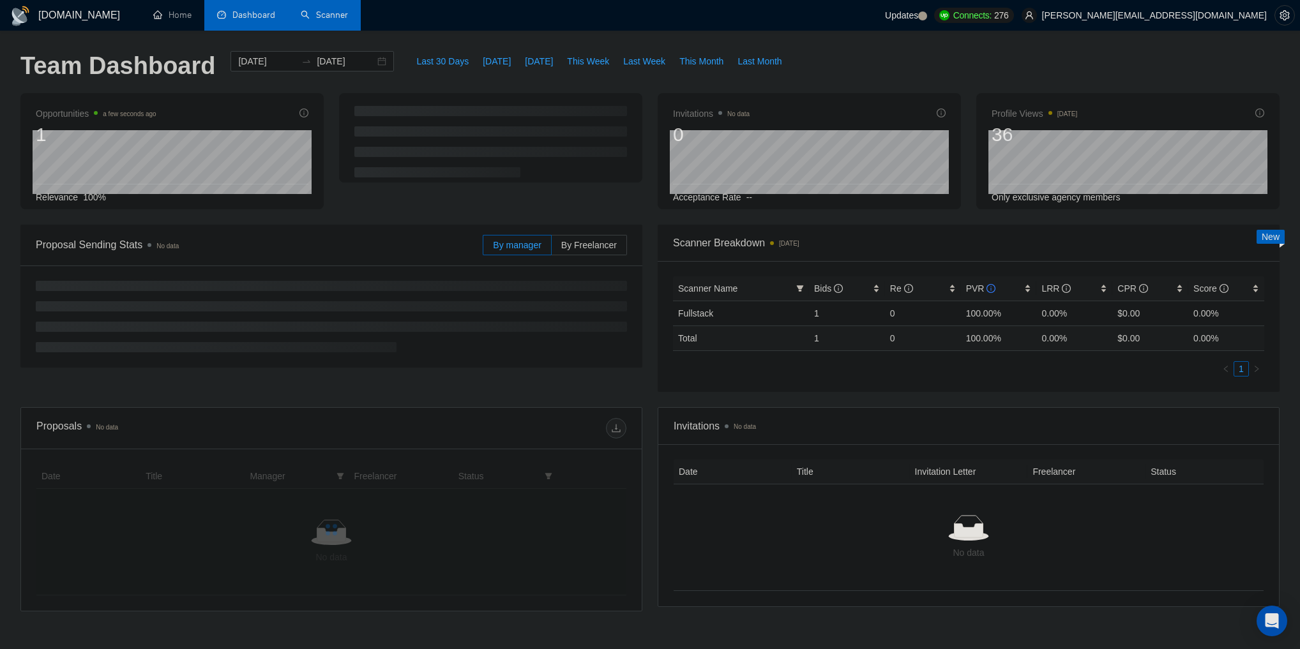
click at [336, 20] on link "Scanner" at bounding box center [324, 15] width 47 height 11
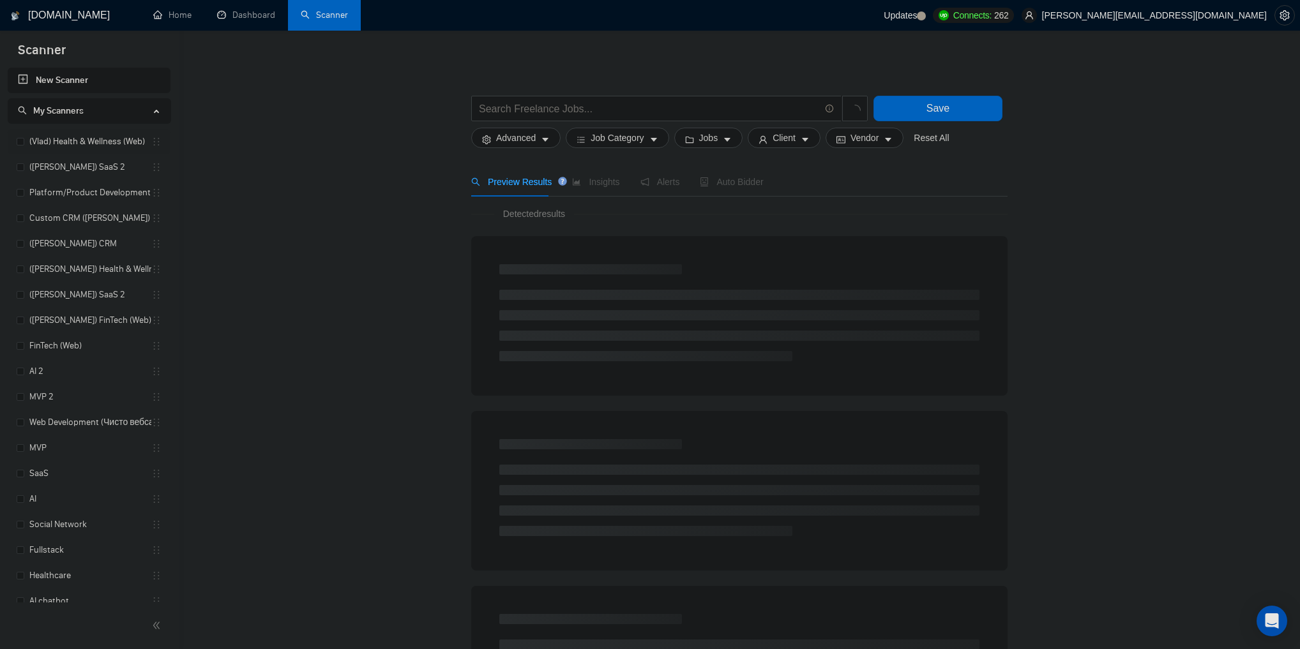
click at [75, 140] on link "(Vlad) Health & Wellness (Web)" at bounding box center [90, 142] width 122 height 26
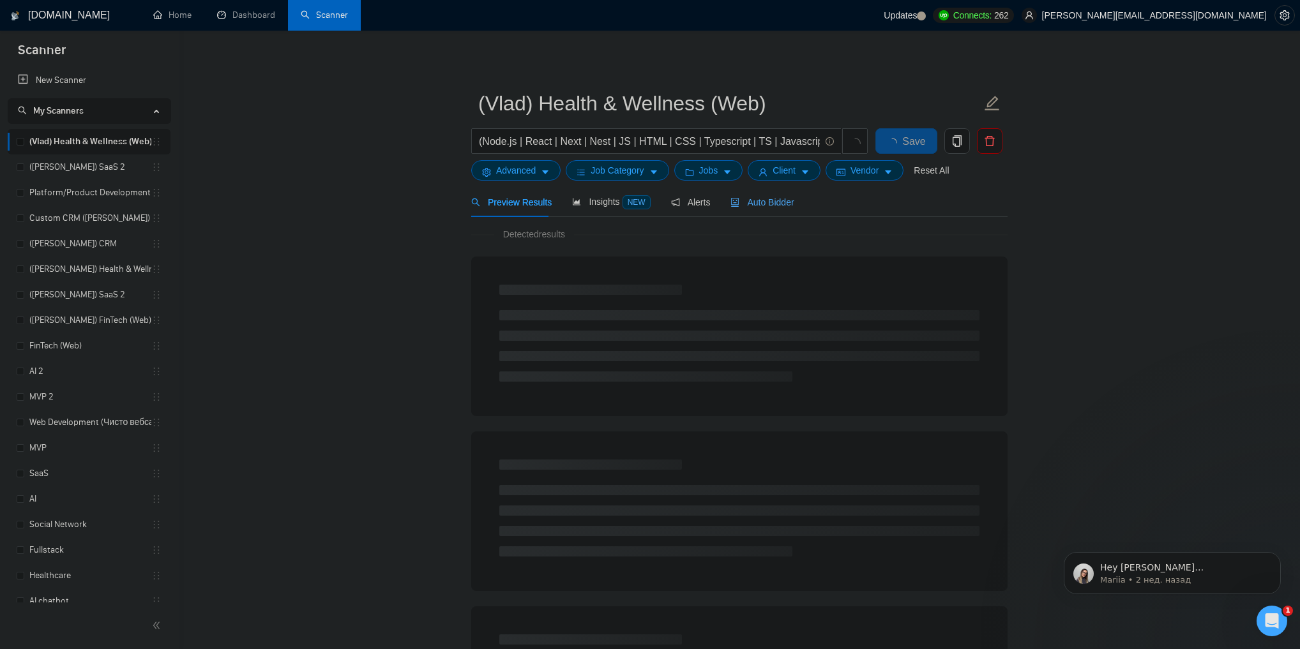
click at [777, 205] on span "Auto Bidder" at bounding box center [761, 202] width 63 height 10
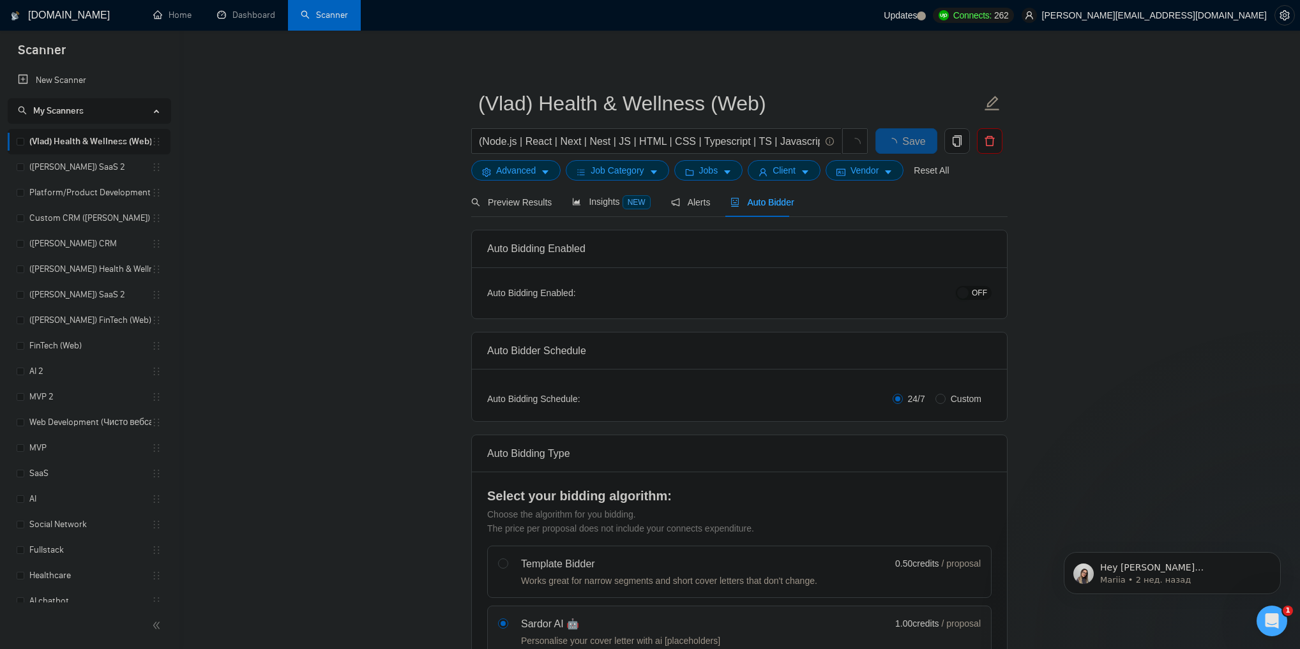
checkbox input "true"
click at [974, 291] on span "OFF" at bounding box center [979, 293] width 15 height 14
click at [893, 144] on button "Save" at bounding box center [906, 141] width 62 height 26
checkbox input "true"
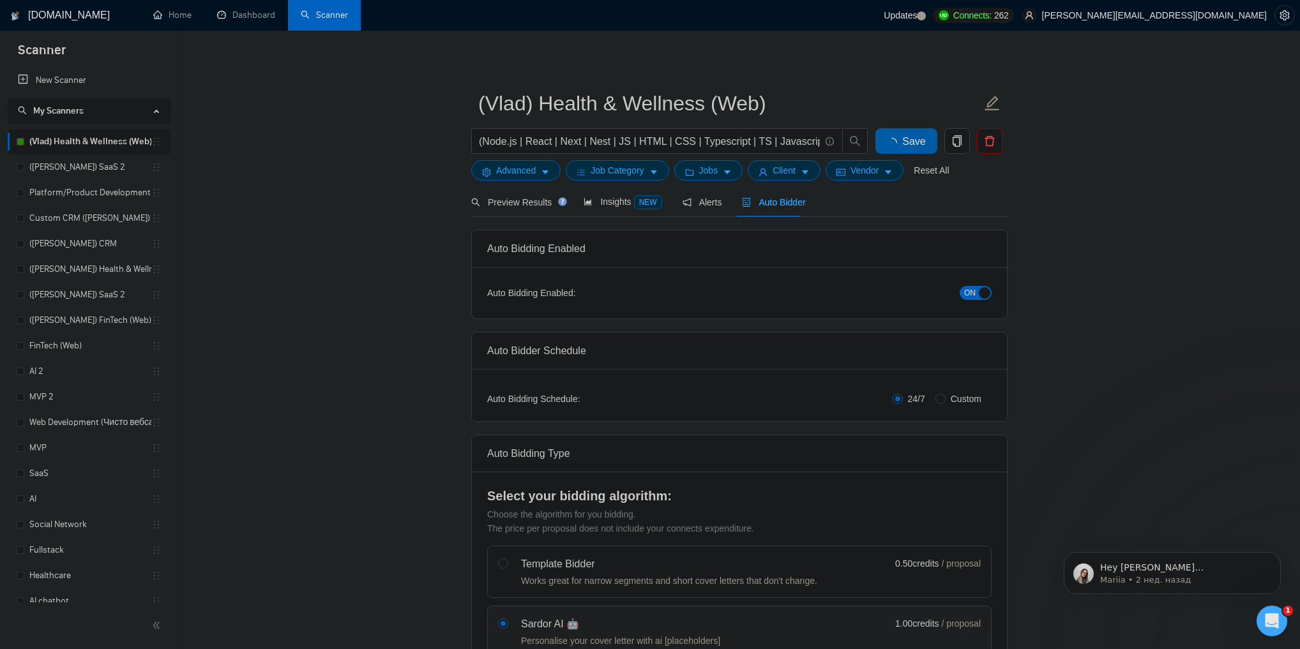
checkbox input "true"
click at [72, 165] on link "([PERSON_NAME]) SaaS 2" at bounding box center [90, 168] width 122 height 26
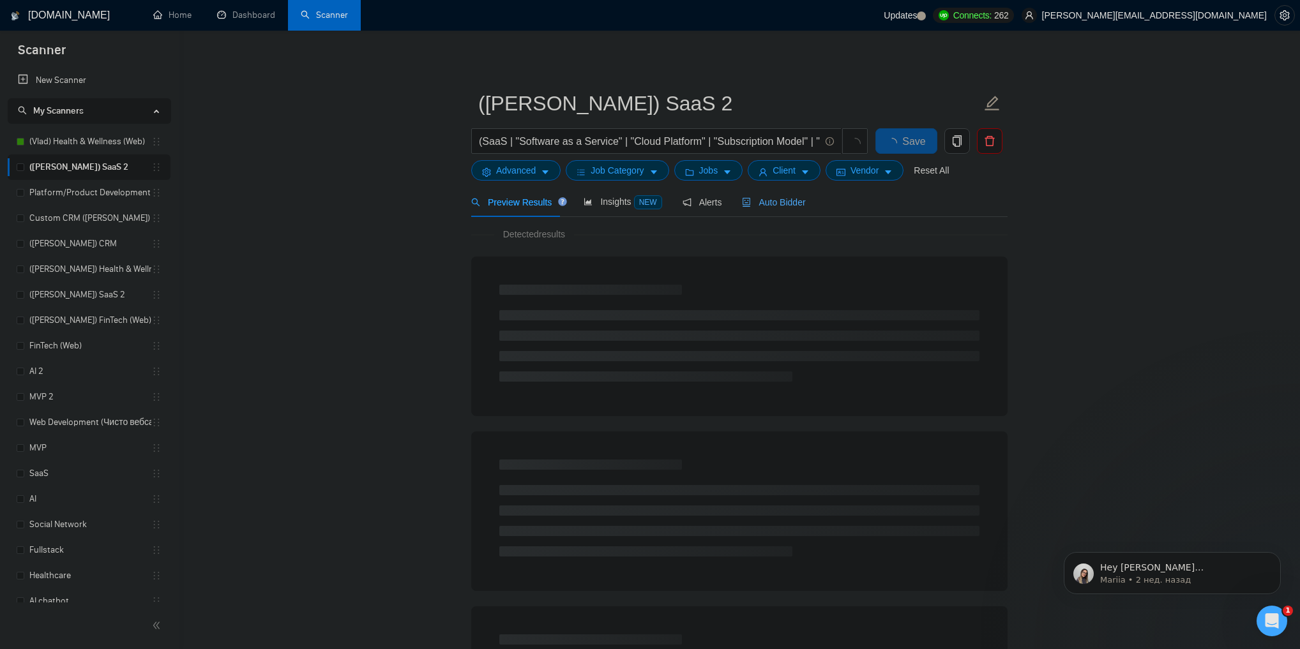
click at [766, 204] on span "Auto Bidder" at bounding box center [773, 202] width 63 height 10
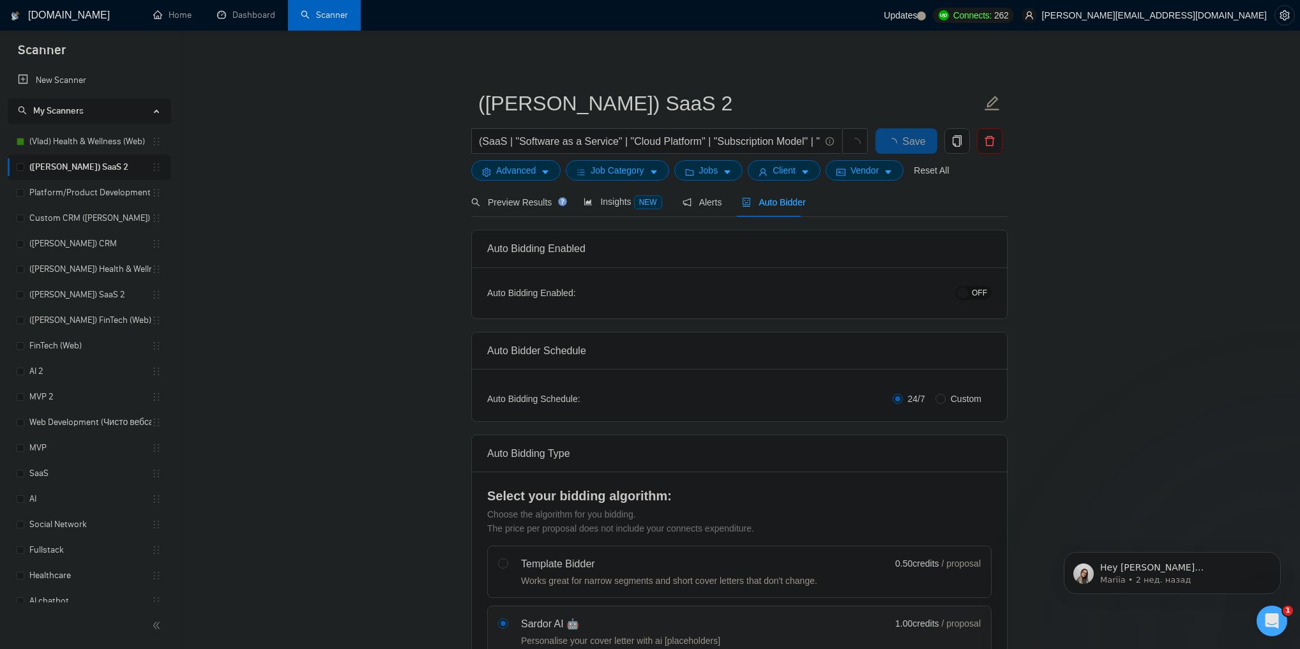
checkbox input "true"
click at [983, 294] on span "OFF" at bounding box center [979, 293] width 15 height 14
click at [886, 132] on button "Save" at bounding box center [906, 141] width 62 height 26
click at [98, 197] on link "Platform/Product Development (Чисто продкты)" at bounding box center [90, 193] width 122 height 26
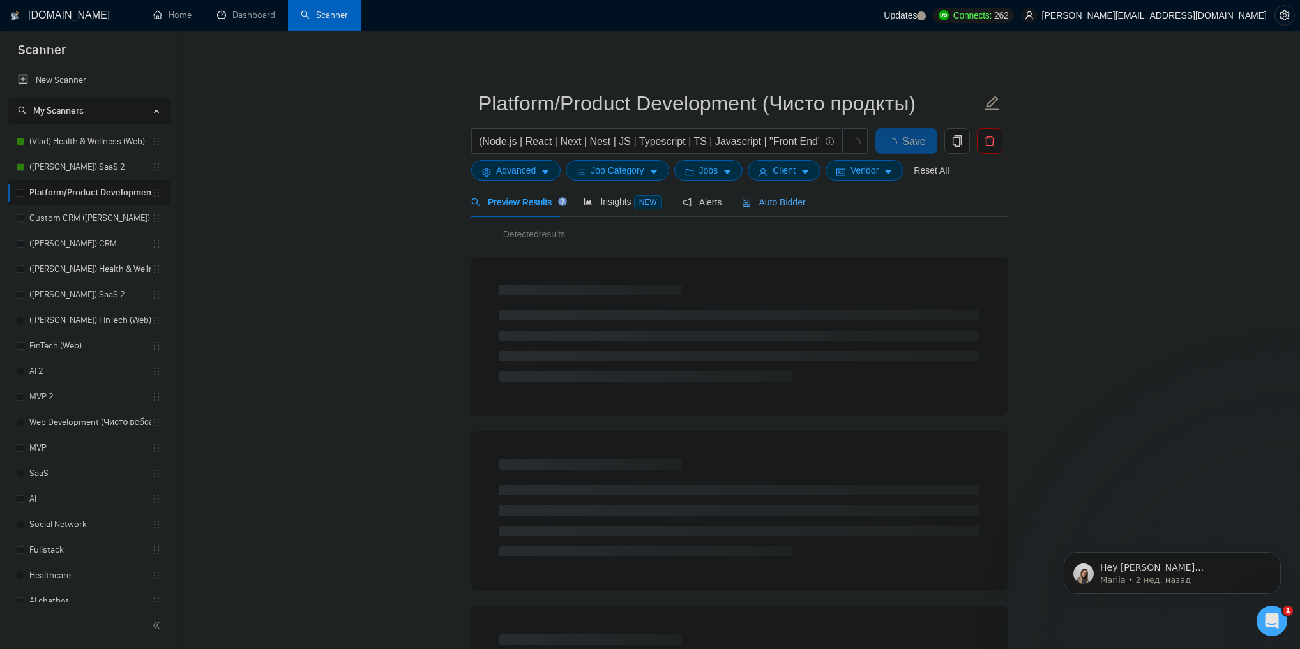
click at [770, 208] on div "Auto Bidder" at bounding box center [773, 202] width 63 height 14
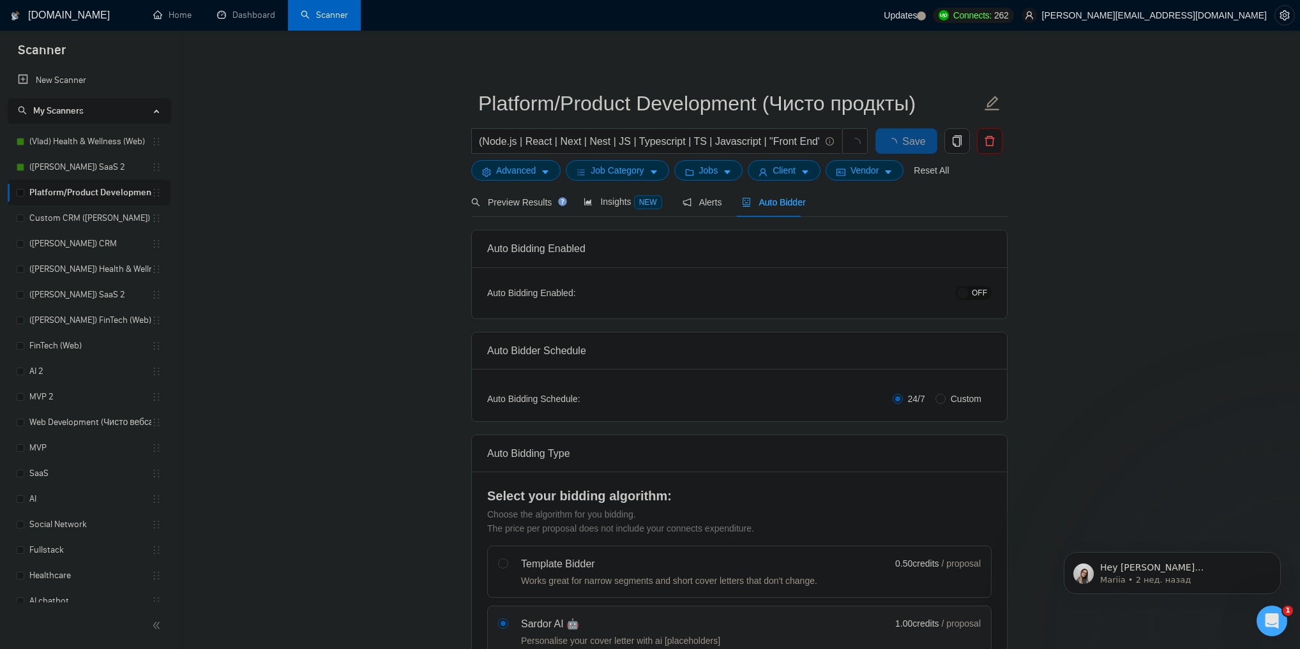
click at [979, 291] on span "OFF" at bounding box center [979, 293] width 15 height 14
drag, startPoint x: 116, startPoint y: 212, endPoint x: 695, endPoint y: 46, distance: 601.8
click at [116, 212] on link "Custom CRM ([PERSON_NAME])" at bounding box center [90, 219] width 122 height 26
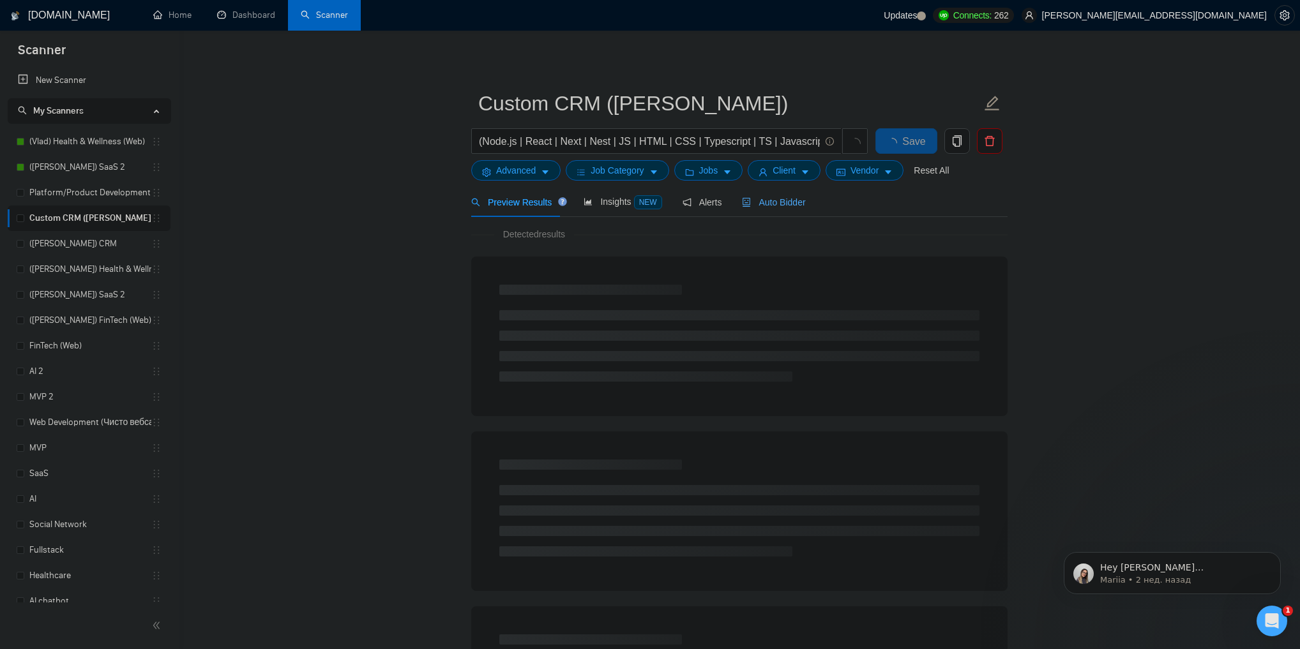
click at [783, 204] on span "Auto Bidder" at bounding box center [773, 202] width 63 height 10
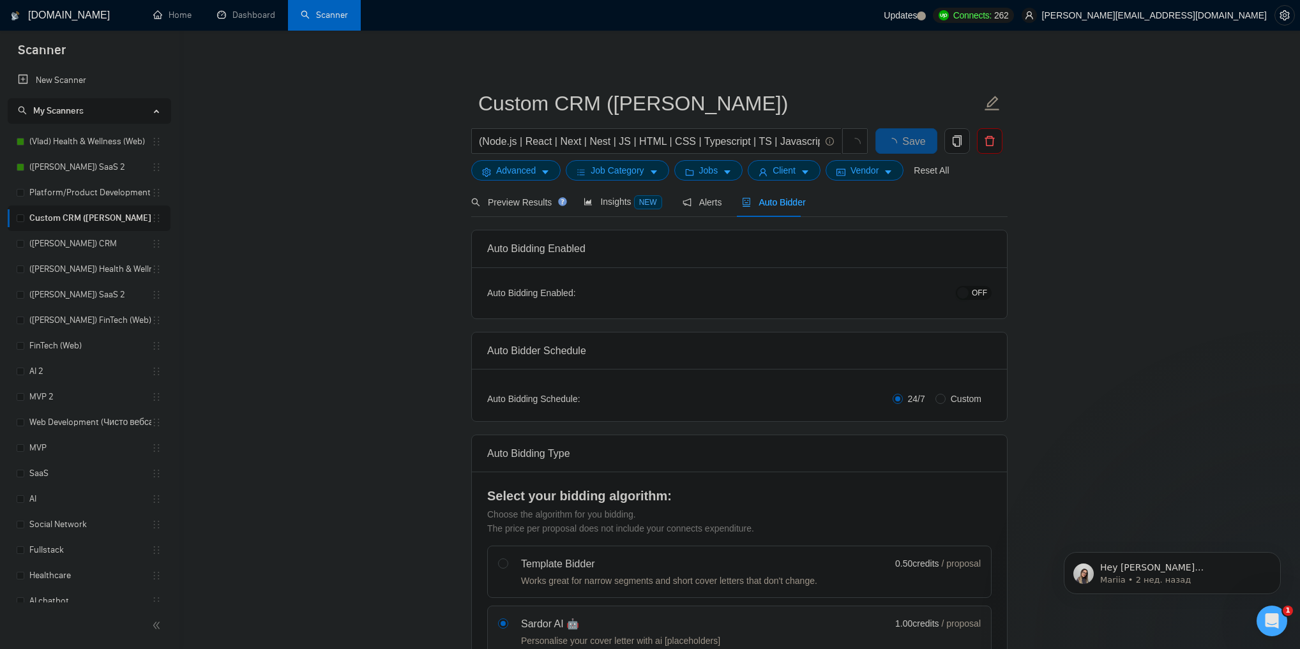
click at [983, 296] on span "OFF" at bounding box center [979, 293] width 15 height 14
click at [914, 130] on button "Save" at bounding box center [906, 141] width 62 height 26
